Goal: Communication & Community: Answer question/provide support

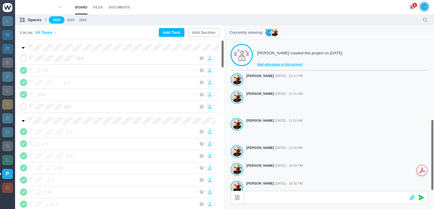
scroll to position [168, 0]
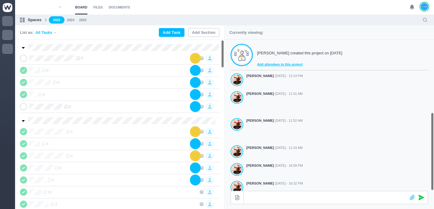
scroll to position [168, 0]
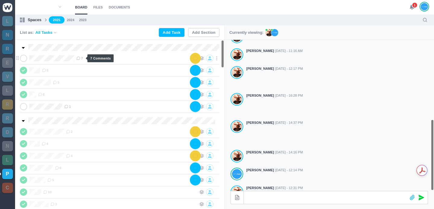
click at [83, 58] on span "7" at bounding box center [79, 58] width 7 height 5
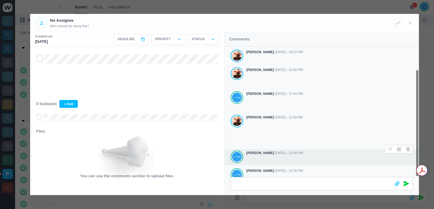
scroll to position [28, 0]
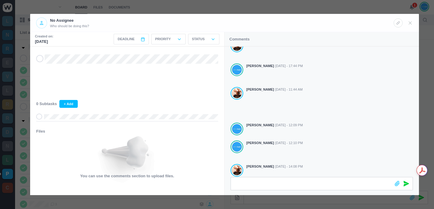
click at [282, 4] on div at bounding box center [217, 104] width 434 height 209
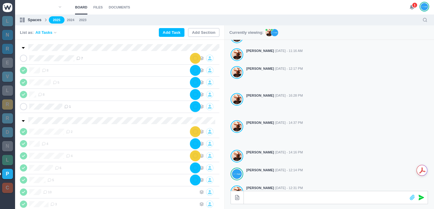
scroll to position [20, 0]
click at [409, 8] on icon at bounding box center [411, 7] width 5 height 5
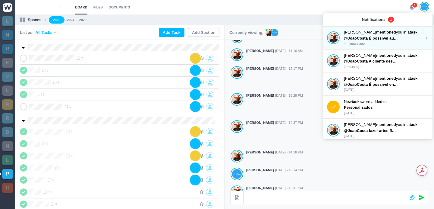
click at [376, 32] on strong "mentioned" at bounding box center [386, 32] width 20 height 5
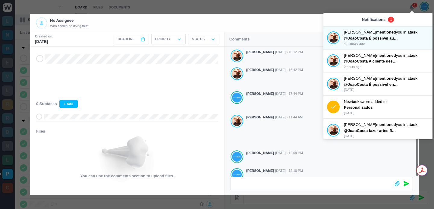
scroll to position [28, 0]
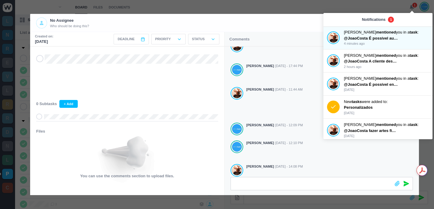
click at [316, 175] on div "Antonio Lopes Sep 05 - 16:12 PM Antonio Lopes Sep 05 - 16:42 PM João Tosta Sep …" at bounding box center [322, 101] width 194 height 165
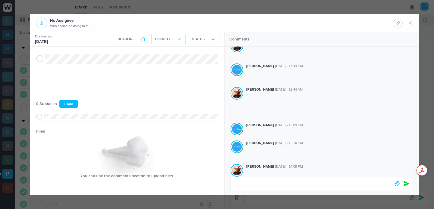
scroll to position [50, 0]
